Goal: Check status: Check status

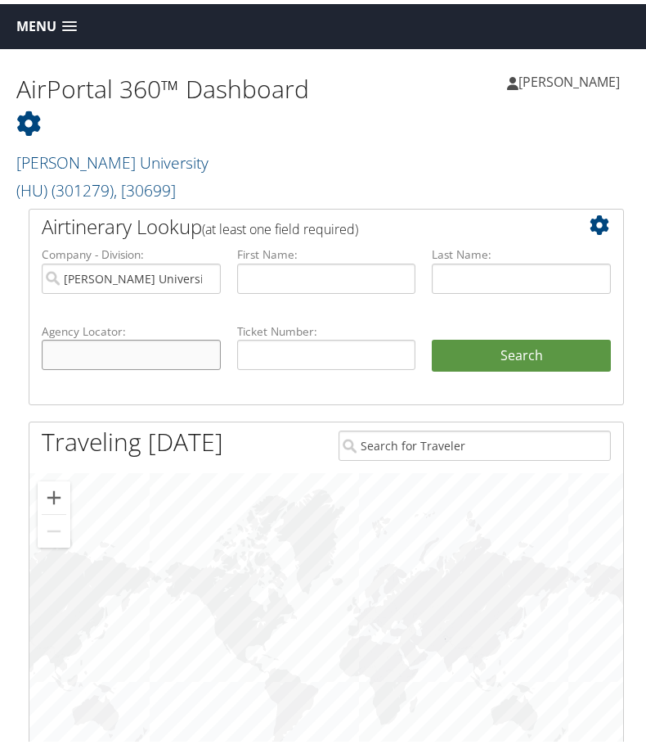
click at [129, 336] on input "text" at bounding box center [131, 351] width 179 height 30
paste input "C9PT9Y"
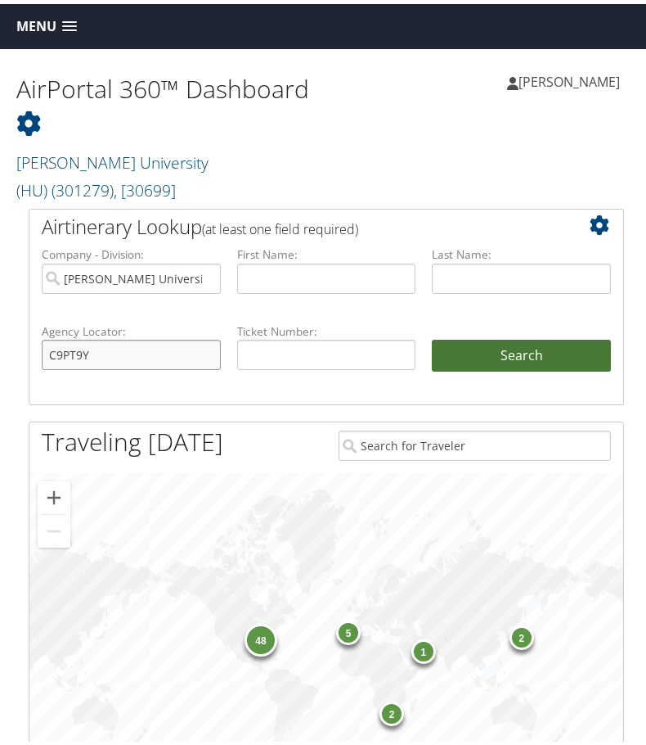
type input "C9PT9Y"
click at [483, 336] on button "Search" at bounding box center [521, 352] width 179 height 33
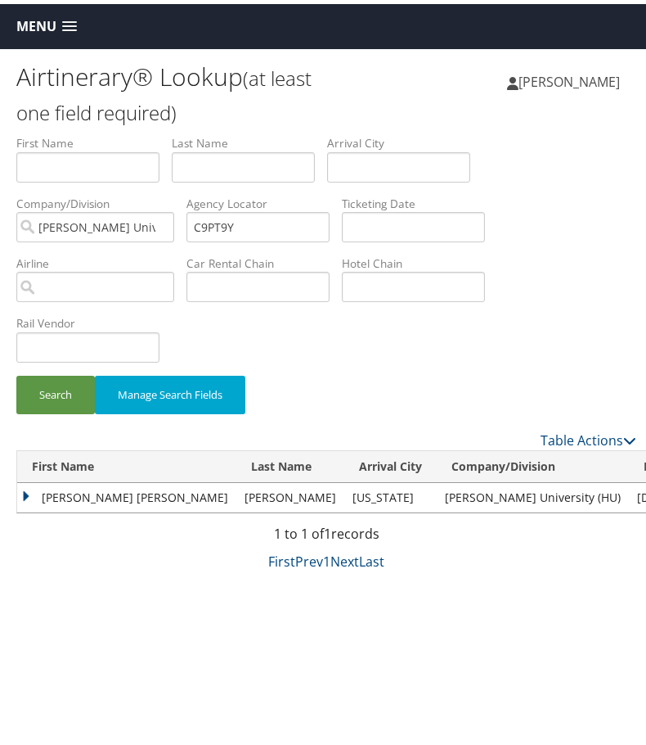
click at [27, 493] on td "[PERSON_NAME] [PERSON_NAME]" at bounding box center [126, 493] width 219 height 29
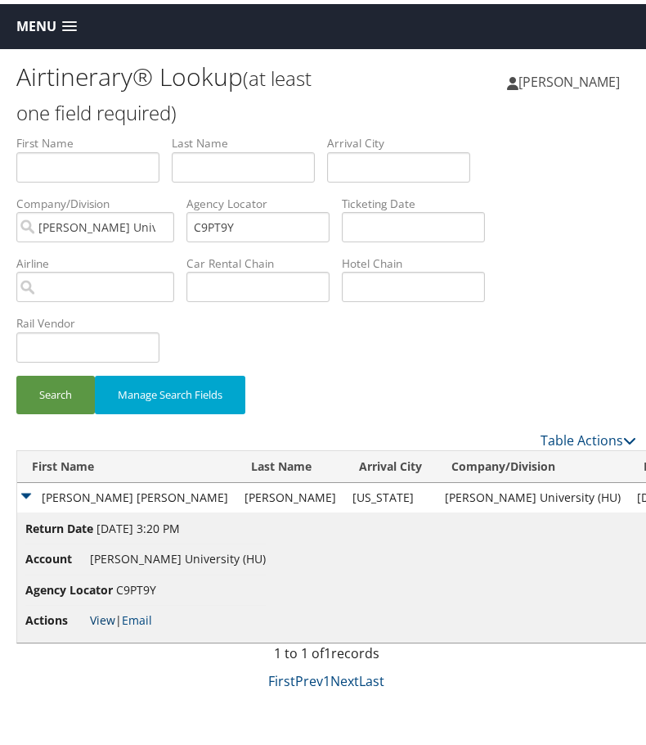
click at [104, 617] on link "View" at bounding box center [102, 616] width 25 height 16
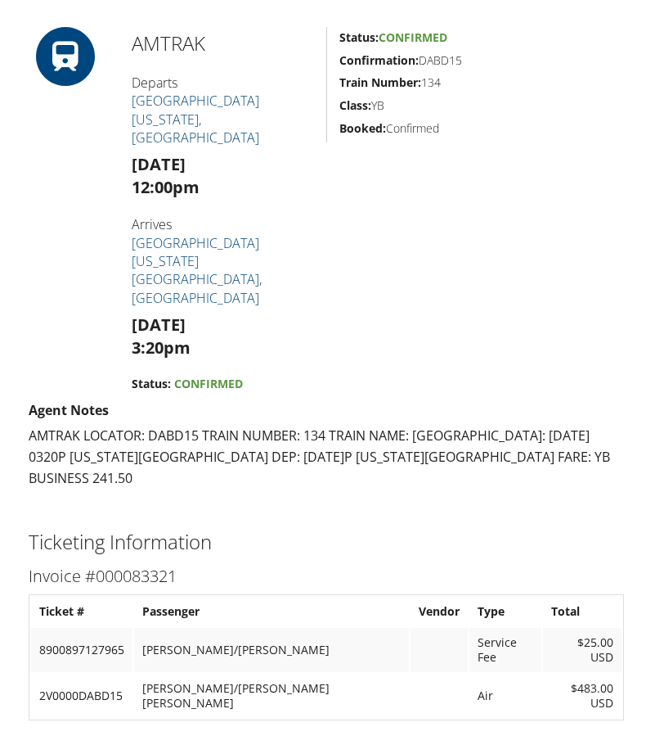
scroll to position [1309, 0]
